Goal: Task Accomplishment & Management: Complete application form

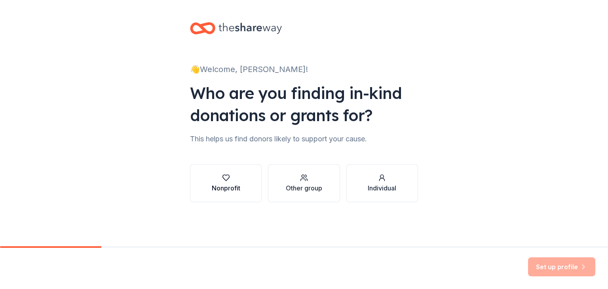
click at [231, 176] on div "button" at bounding box center [226, 178] width 28 height 8
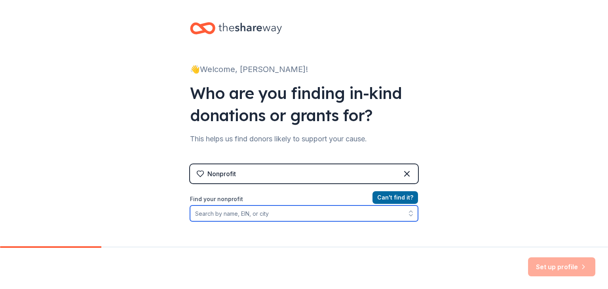
click at [245, 213] on input "Find your nonprofit" at bounding box center [304, 213] width 228 height 16
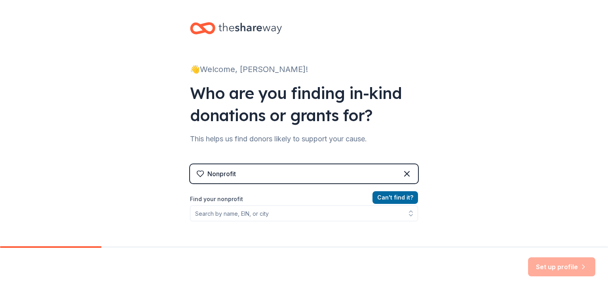
click at [552, 188] on div "👋 Welcome, [PERSON_NAME]! Who are you finding in-kind donations or grants for? …" at bounding box center [304, 169] width 608 height 338
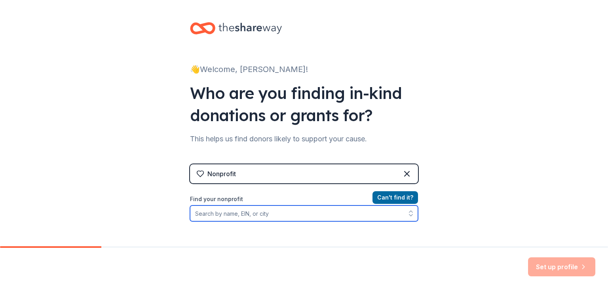
click at [279, 213] on input "Find your nonprofit" at bounding box center [304, 213] width 228 height 16
paste input "[US_EMPLOYER_IDENTIFICATION_NUMBER]"
type input "[US_EMPLOYER_IDENTIFICATION_NUMBER]"
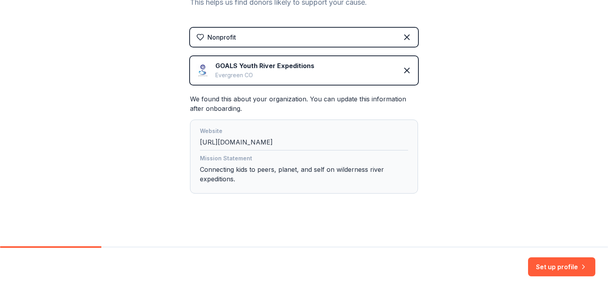
scroll to position [138, 0]
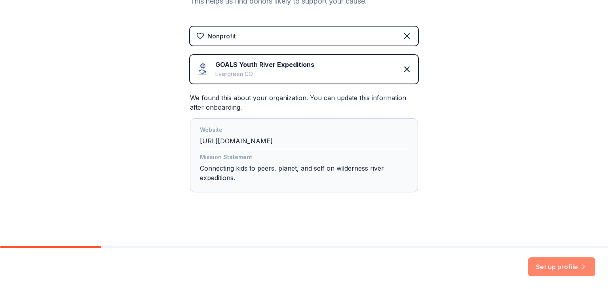
click at [564, 265] on button "Set up profile" at bounding box center [561, 266] width 67 height 19
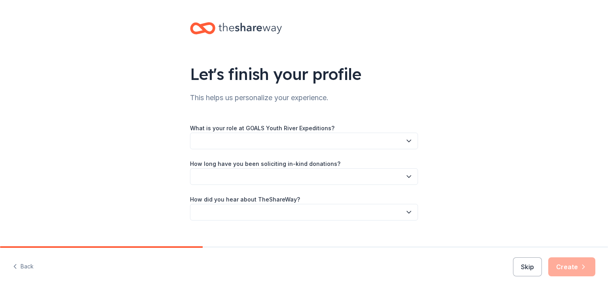
click at [290, 137] on button "button" at bounding box center [304, 141] width 228 height 17
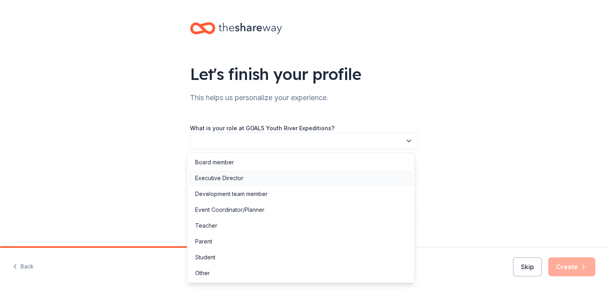
click at [289, 173] on div "Executive Director" at bounding box center [301, 178] width 224 height 16
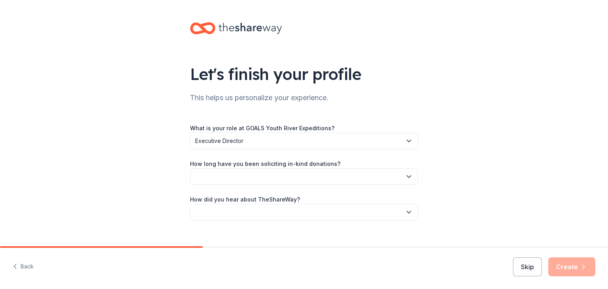
click at [287, 187] on div "What is your role at GOALS Youth River Expeditions? Executive Director How long…" at bounding box center [304, 171] width 228 height 97
click at [285, 175] on button "button" at bounding box center [304, 176] width 228 height 17
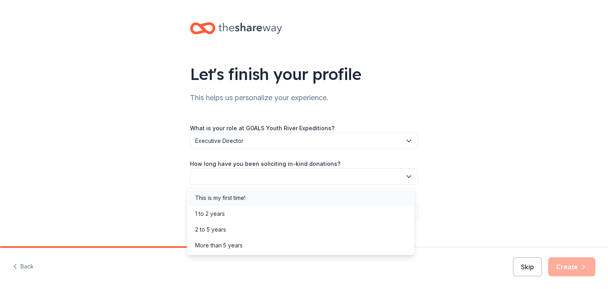
click at [283, 199] on div "This is my first time!" at bounding box center [301, 198] width 224 height 16
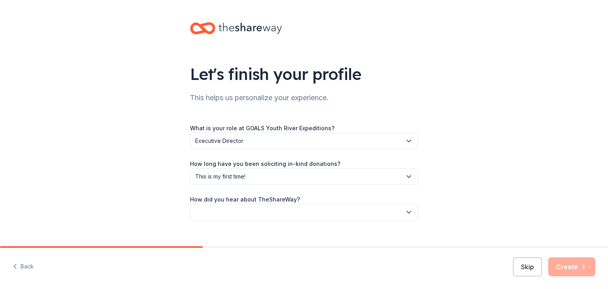
click at [282, 207] on button "button" at bounding box center [304, 212] width 228 height 17
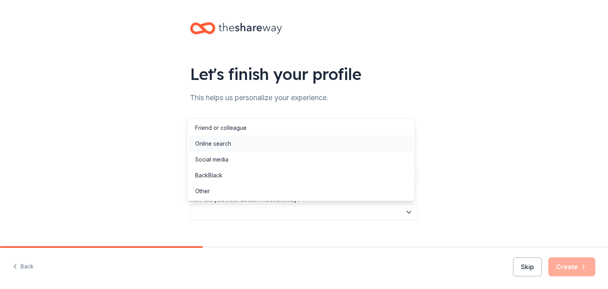
click at [268, 144] on div "Online search" at bounding box center [301, 144] width 224 height 16
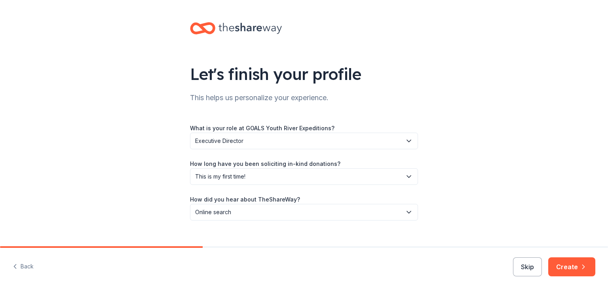
click at [502, 181] on div "Let's finish your profile This helps us personalize your experience. What is yo…" at bounding box center [304, 129] width 608 height 258
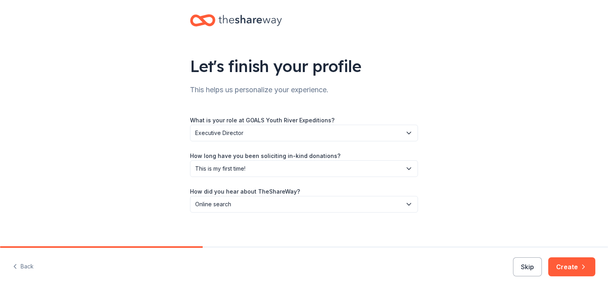
scroll to position [12, 0]
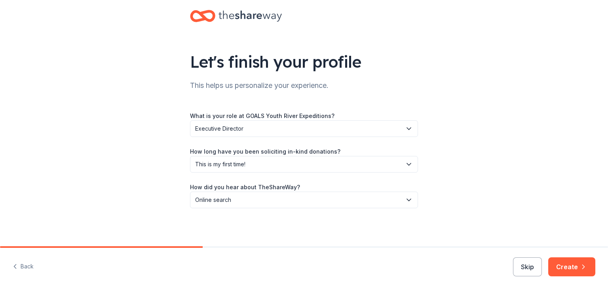
drag, startPoint x: 574, startPoint y: 271, endPoint x: 401, endPoint y: 186, distance: 192.1
click at [401, 186] on div "Let's finish your profile This helps us personalize your experience. What is yo…" at bounding box center [304, 144] width 608 height 289
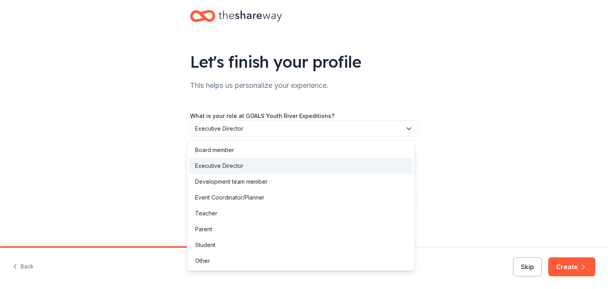
click at [281, 124] on span "Executive Director" at bounding box center [298, 128] width 207 height 9
click at [279, 182] on div "Development team member" at bounding box center [301, 182] width 224 height 16
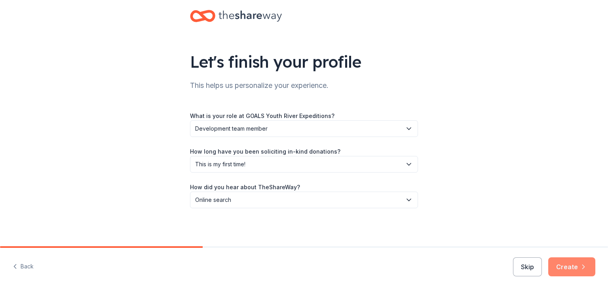
click at [581, 265] on icon "button" at bounding box center [583, 267] width 8 height 8
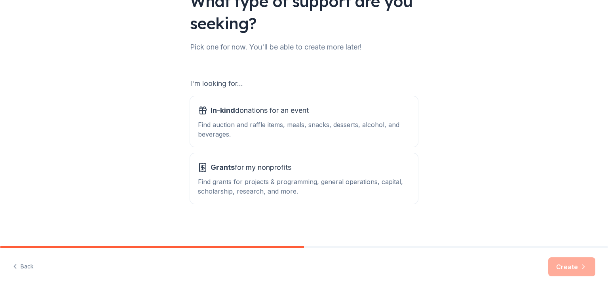
scroll to position [73, 0]
click at [278, 124] on div "Find auction and raffle items, meals, snacks, desserts, alcohol, and beverages." at bounding box center [304, 129] width 212 height 19
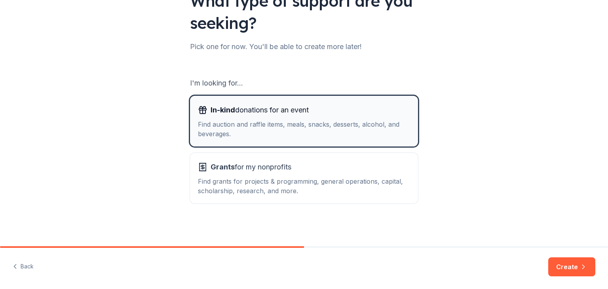
click at [277, 123] on div "Find auction and raffle items, meals, snacks, desserts, alcohol, and beverages." at bounding box center [304, 129] width 212 height 19
click at [578, 268] on button "Create" at bounding box center [571, 266] width 47 height 19
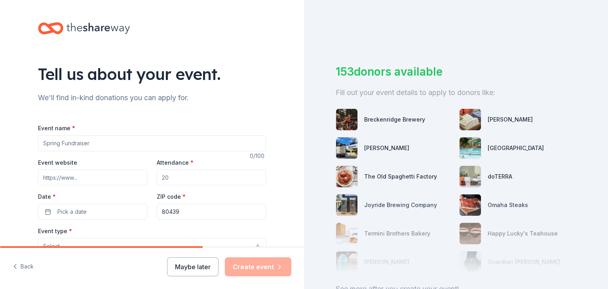
click at [89, 140] on input "Event name *" at bounding box center [152, 143] width 228 height 16
type input "GOALS Family Reunion"
click at [87, 181] on input "Event website" at bounding box center [92, 177] width 109 height 16
type input "[DOMAIN_NAME]"
type input "150"
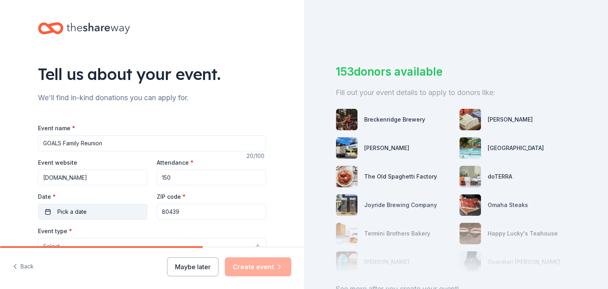
click at [85, 208] on button "Pick a date" at bounding box center [92, 212] width 109 height 16
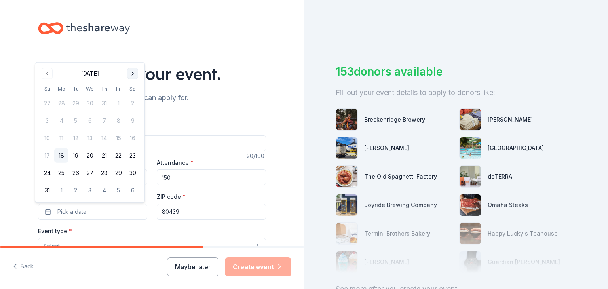
click at [132, 70] on button "Go to next month" at bounding box center [132, 73] width 11 height 11
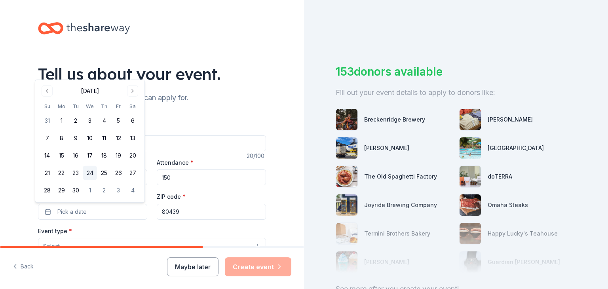
click at [89, 173] on button "24" at bounding box center [90, 173] width 14 height 14
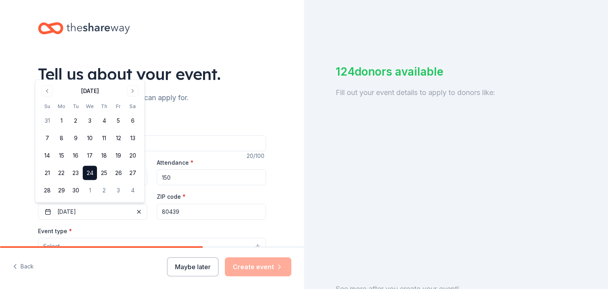
click at [179, 213] on input "80439" at bounding box center [211, 212] width 109 height 16
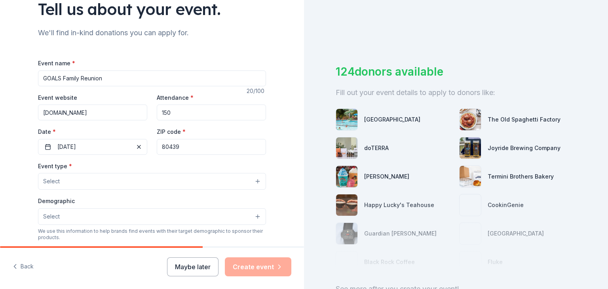
scroll to position [79, 0]
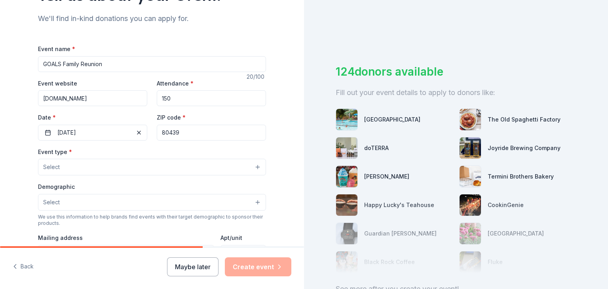
click at [140, 172] on button "Select" at bounding box center [152, 167] width 228 height 17
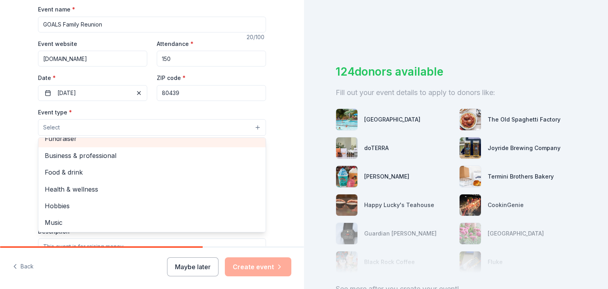
scroll to position [0, 0]
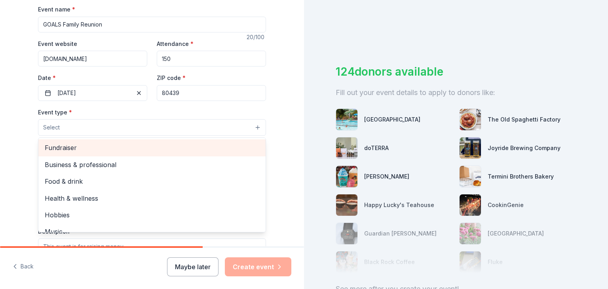
click at [128, 151] on span "Fundraiser" at bounding box center [152, 147] width 215 height 10
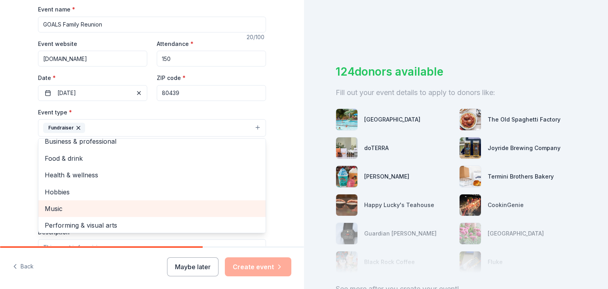
scroll to position [9, 0]
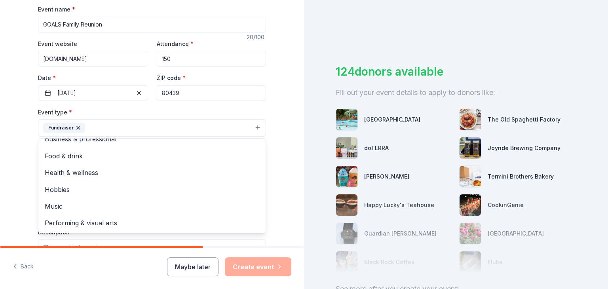
click at [12, 183] on div "Tell us about your event. We'll find in-kind donations you can apply for. Event…" at bounding box center [152, 145] width 304 height 528
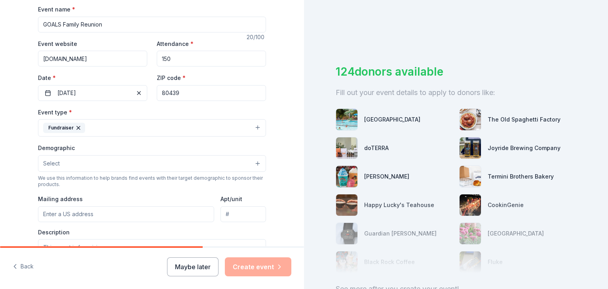
drag, startPoint x: 166, startPoint y: 92, endPoint x: 189, endPoint y: 92, distance: 23.4
click at [189, 92] on input "80439" at bounding box center [211, 93] width 109 height 16
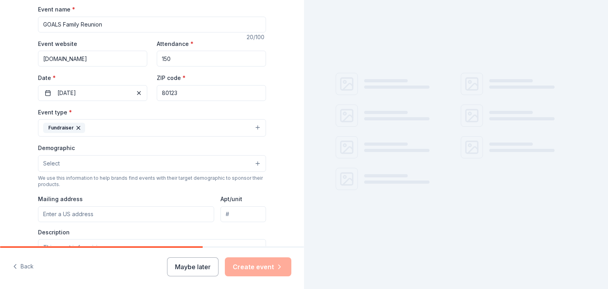
type input "80123"
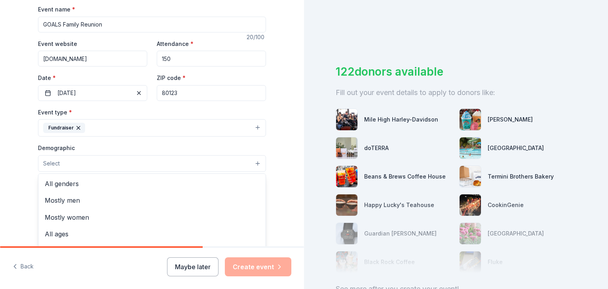
click at [115, 164] on button "Select" at bounding box center [152, 163] width 228 height 17
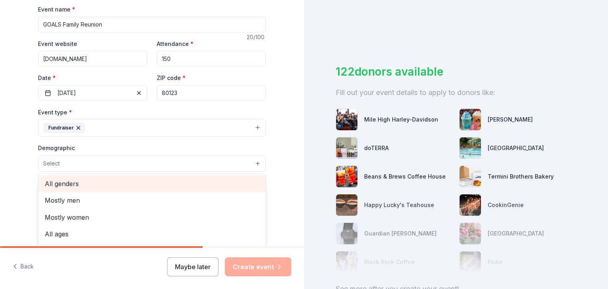
click at [112, 188] on span "All genders" at bounding box center [152, 184] width 215 height 10
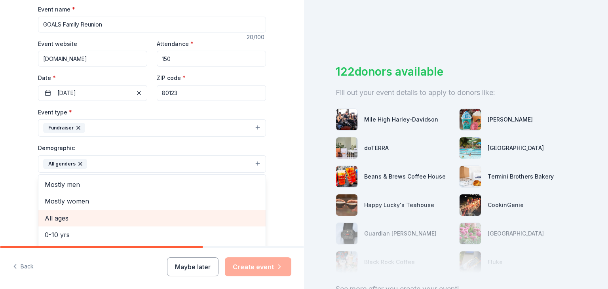
click at [99, 218] on span "All ages" at bounding box center [152, 218] width 215 height 10
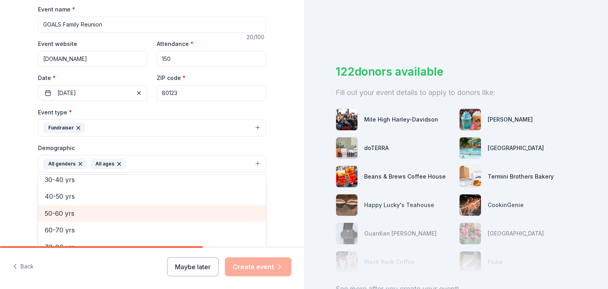
scroll to position [93, 0]
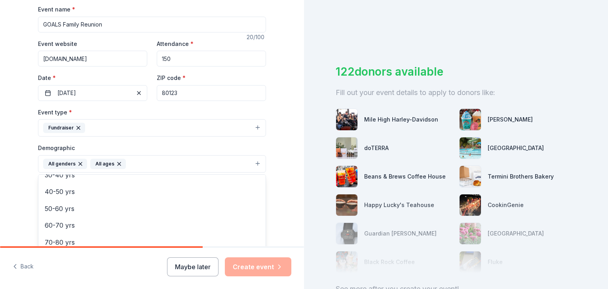
click at [14, 205] on div "Tell us about your event. We'll find in-kind donations you can apply for. Event…" at bounding box center [152, 145] width 304 height 528
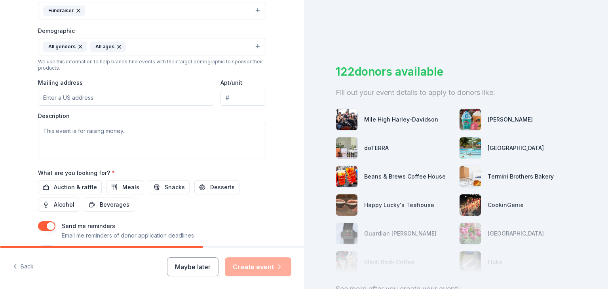
scroll to position [237, 0]
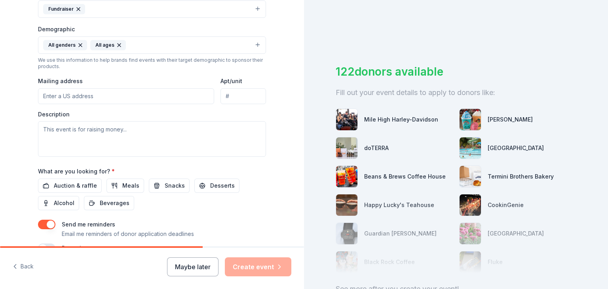
click at [63, 95] on input "Mailing address" at bounding box center [126, 96] width 176 height 16
click at [66, 97] on input "Mailing address" at bounding box center [126, 96] width 176 height 16
paste input "[STREET_ADDRESS]"
type input "[STREET_ADDRESS]"
click at [92, 145] on textarea at bounding box center [152, 139] width 228 height 36
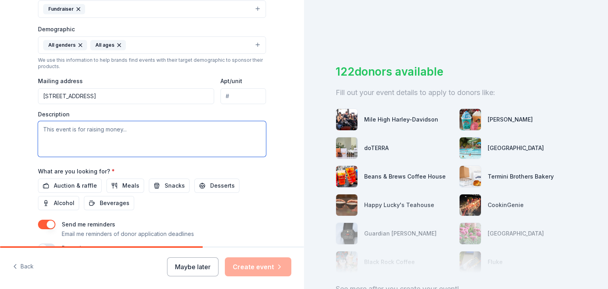
click at [59, 140] on textarea at bounding box center [152, 139] width 228 height 36
paste textarea "[DATE][DATE] we’ll be hosting our second annual Family Reunion – a celebratory …"
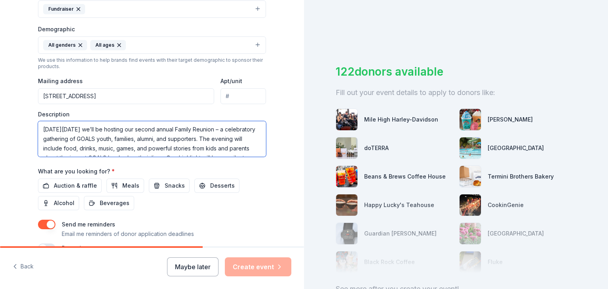
scroll to position [33, 0]
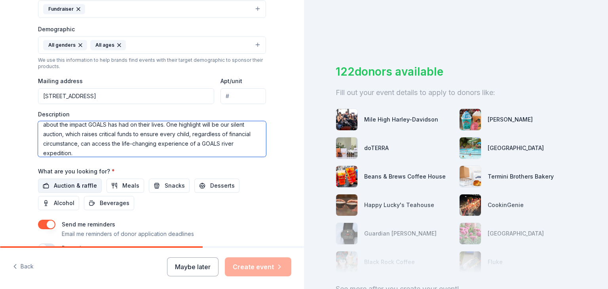
type textarea "[DATE][DATE] we’ll be hosting our second annual Family Reunion – a celebratory …"
click at [77, 186] on span "Auction & raffle" at bounding box center [75, 185] width 43 height 9
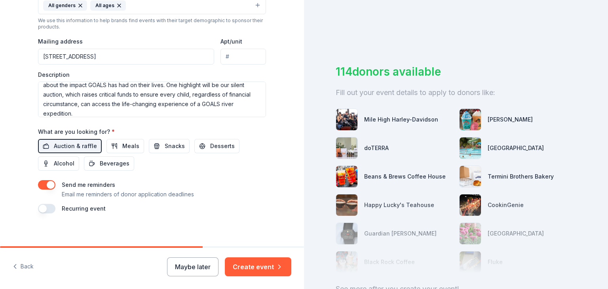
scroll to position [282, 0]
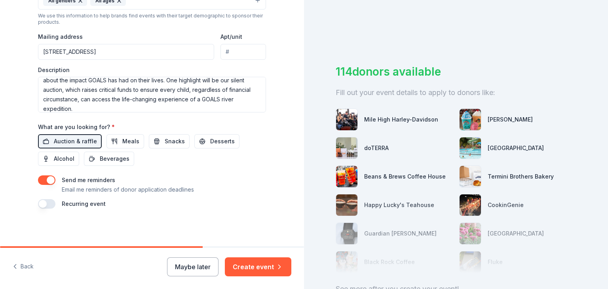
click at [38, 181] on button "button" at bounding box center [46, 179] width 17 height 9
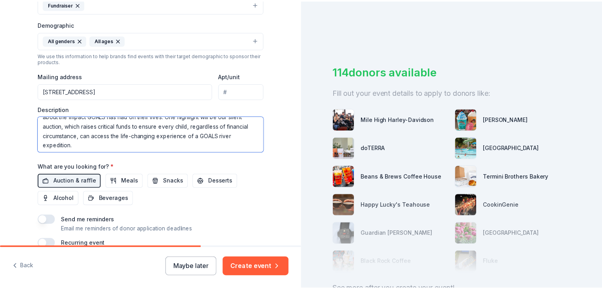
scroll to position [38, 0]
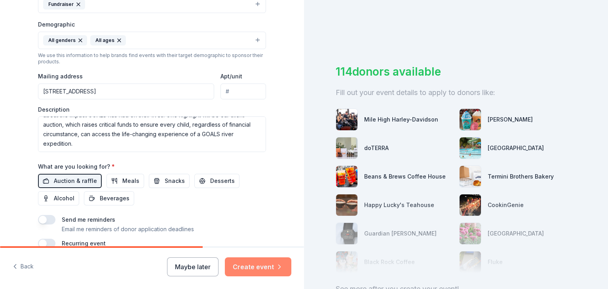
click at [256, 264] on button "Create event" at bounding box center [258, 266] width 66 height 19
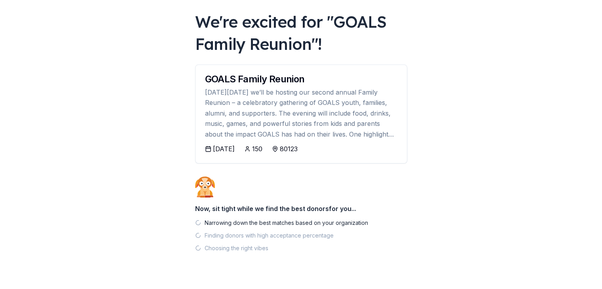
scroll to position [56, 0]
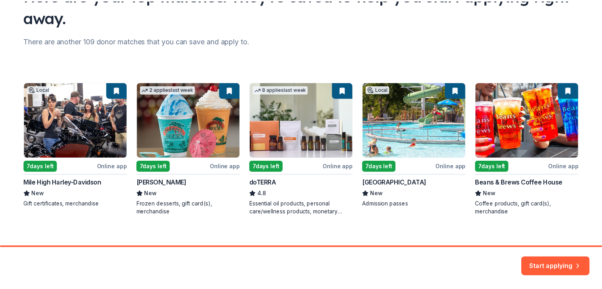
scroll to position [87, 0]
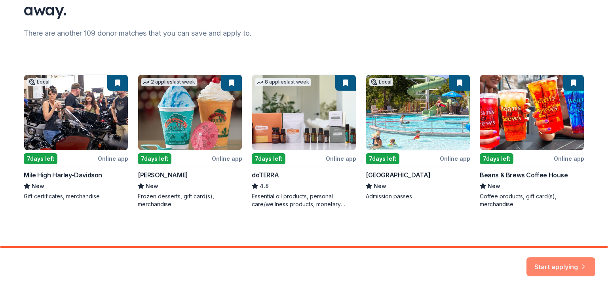
click at [566, 259] on button "Start applying" at bounding box center [560, 262] width 69 height 19
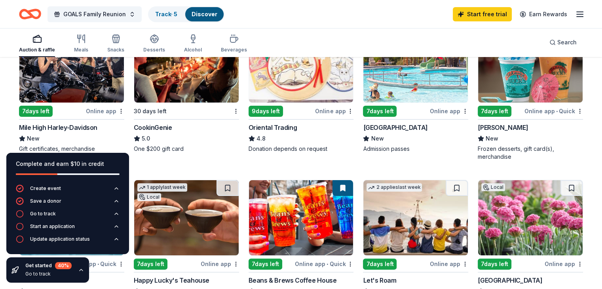
scroll to position [158, 0]
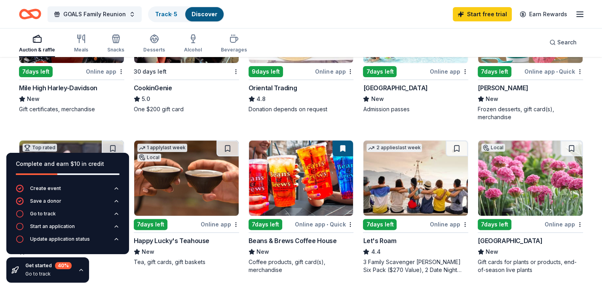
click at [81, 270] on icon "button" at bounding box center [81, 270] width 3 height 2
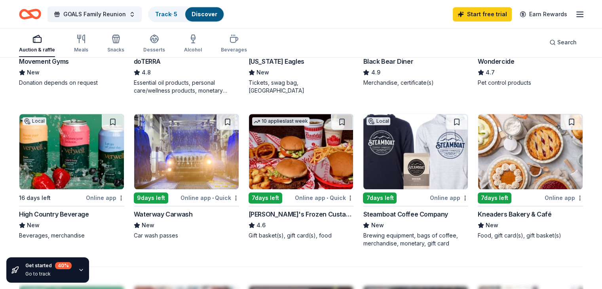
scroll to position [515, 0]
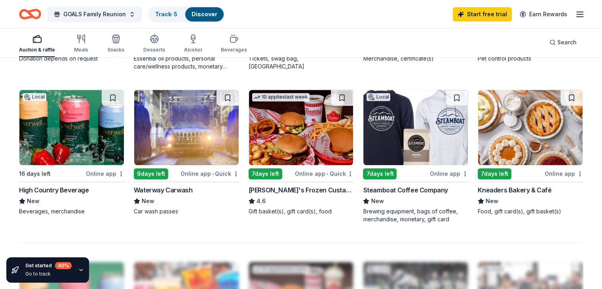
click at [285, 133] on img at bounding box center [301, 127] width 104 height 75
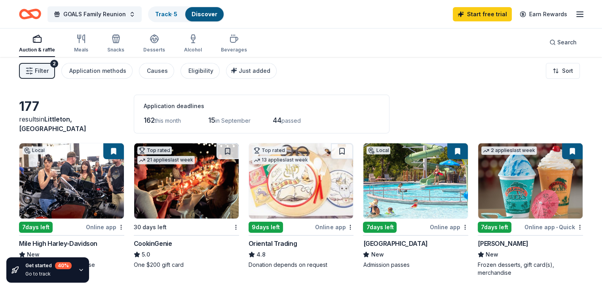
scroll to position [0, 0]
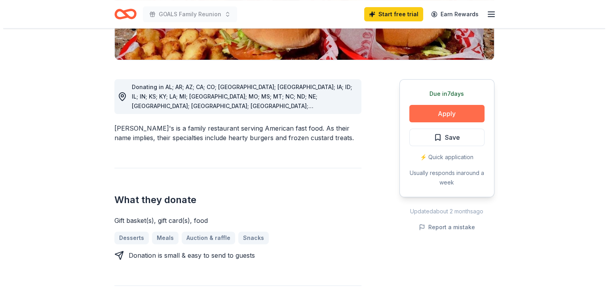
scroll to position [198, 0]
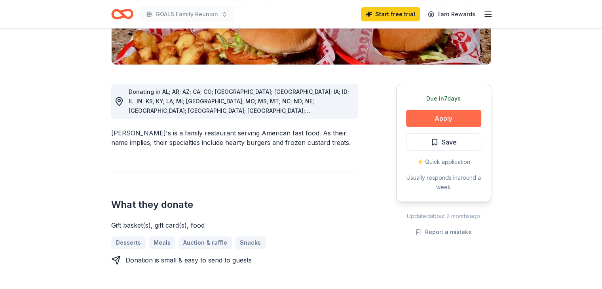
click at [441, 110] on button "Apply" at bounding box center [443, 118] width 75 height 17
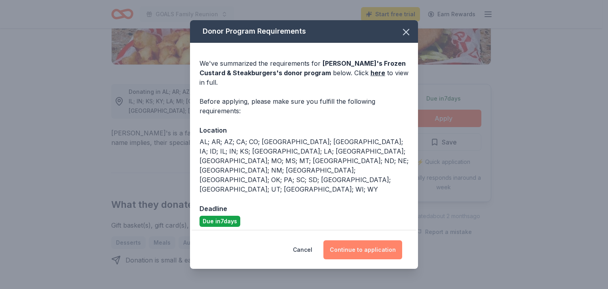
click at [355, 240] on button "Continue to application" at bounding box center [362, 249] width 79 height 19
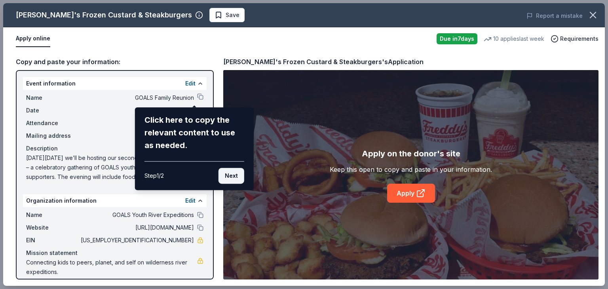
click at [224, 175] on button "Next" at bounding box center [231, 176] width 26 height 16
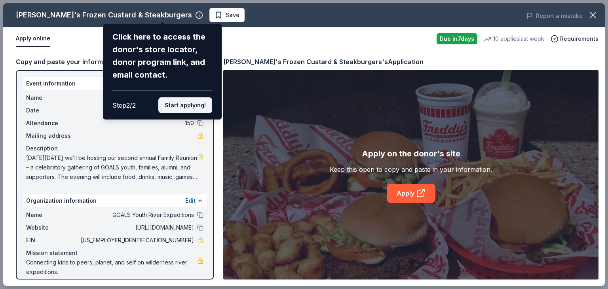
click at [187, 105] on button "Start applying!" at bounding box center [185, 105] width 54 height 16
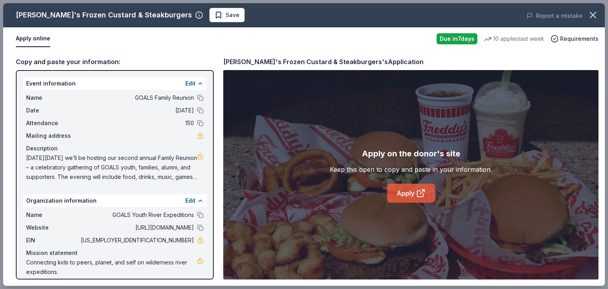
click at [419, 197] on icon at bounding box center [420, 194] width 6 height 6
